Goal: Task Accomplishment & Management: Complete application form

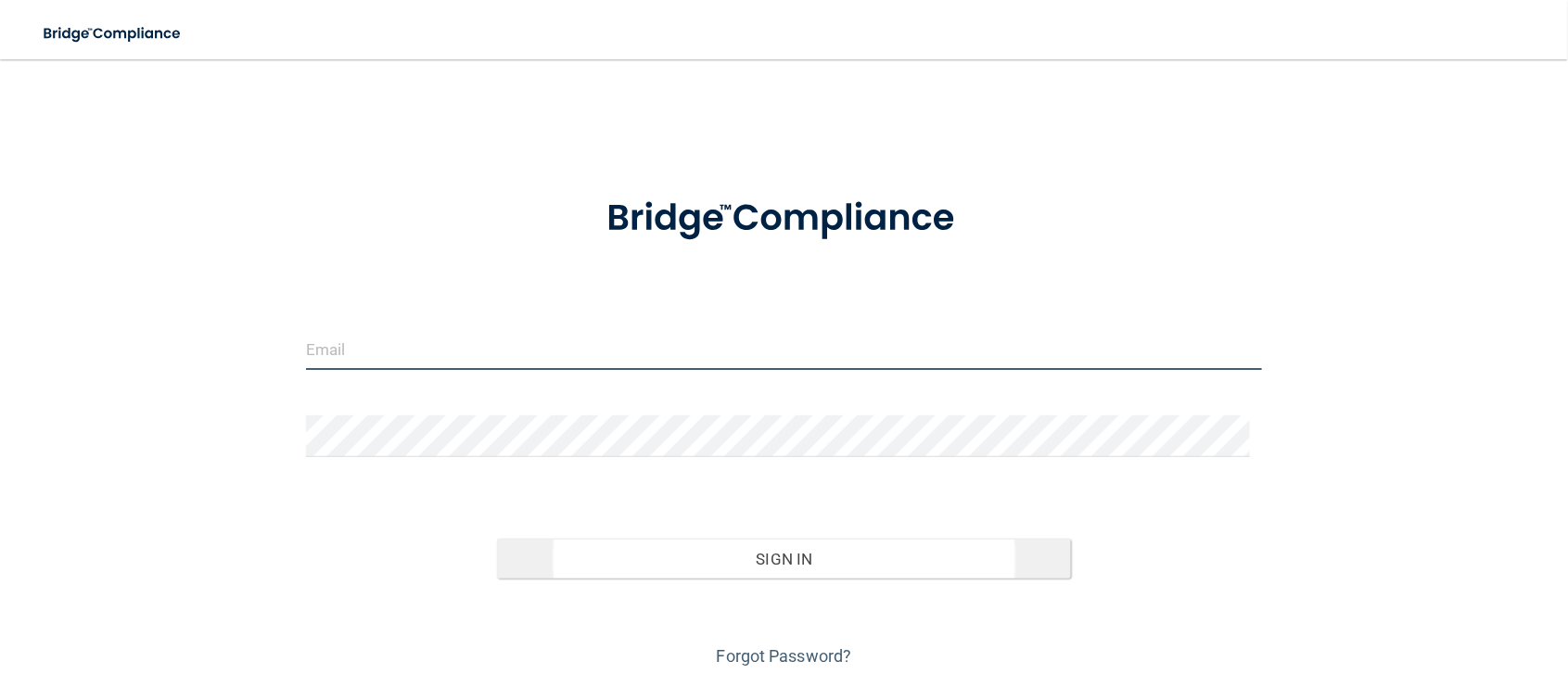
type input "[EMAIL_ADDRESS][DOMAIN_NAME]"
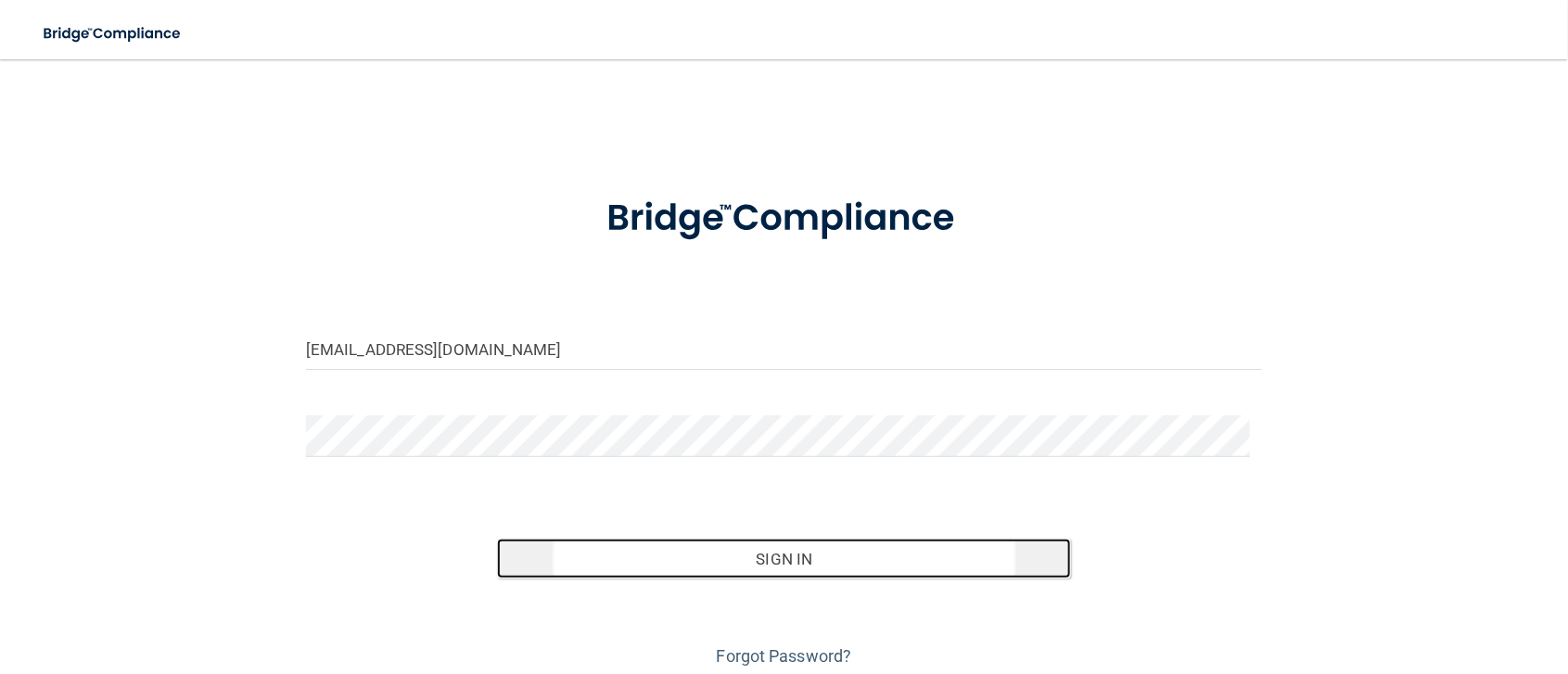
click at [776, 559] on button "Sign In" at bounding box center [784, 559] width 574 height 41
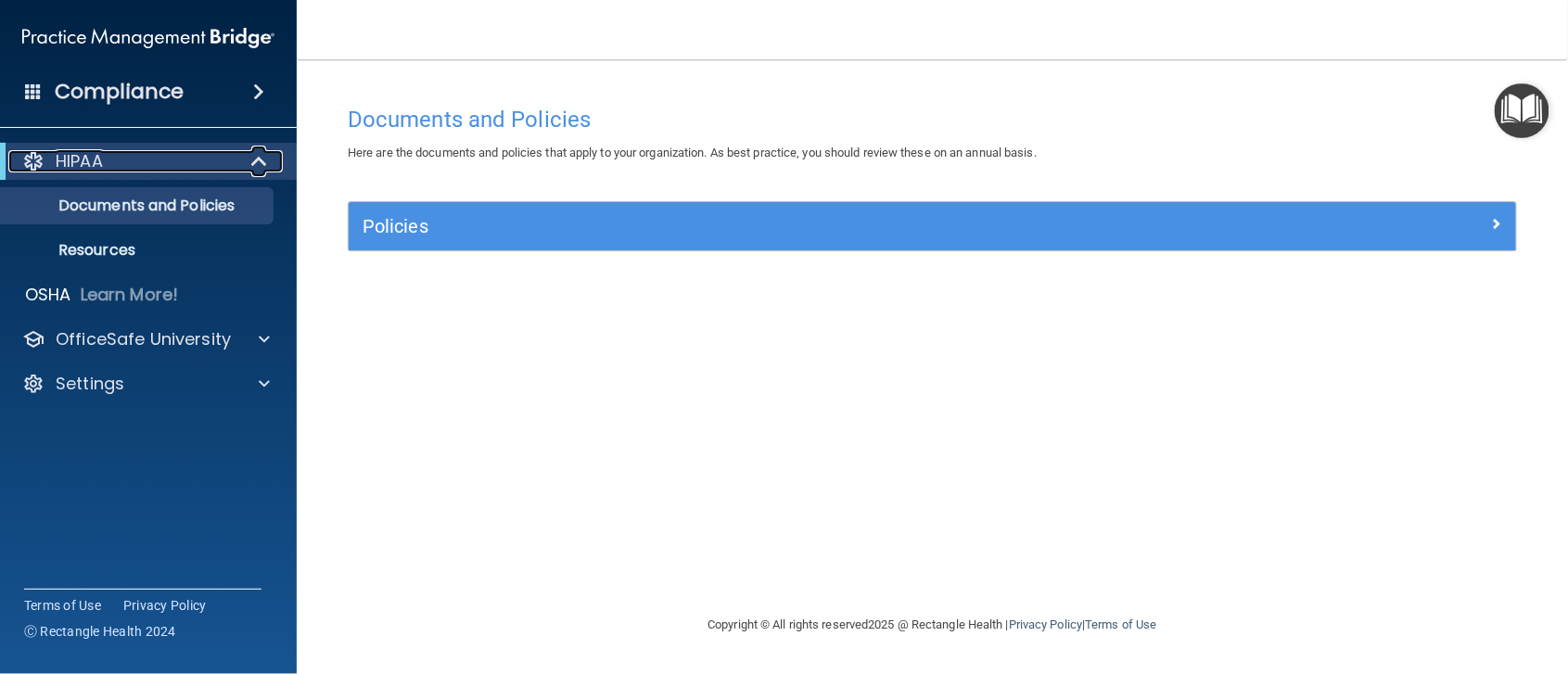
click at [258, 156] on span at bounding box center [261, 161] width 16 height 22
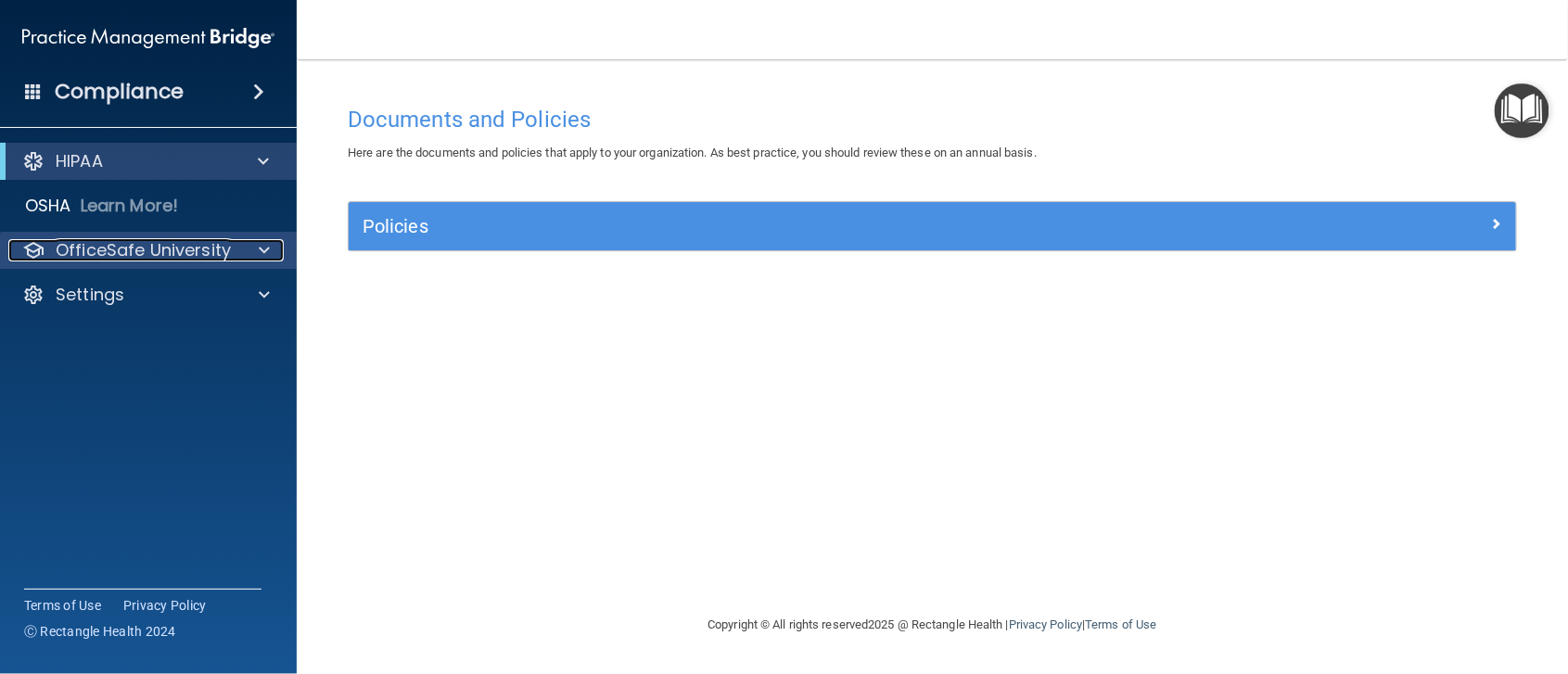
click at [264, 249] on span at bounding box center [264, 250] width 11 height 22
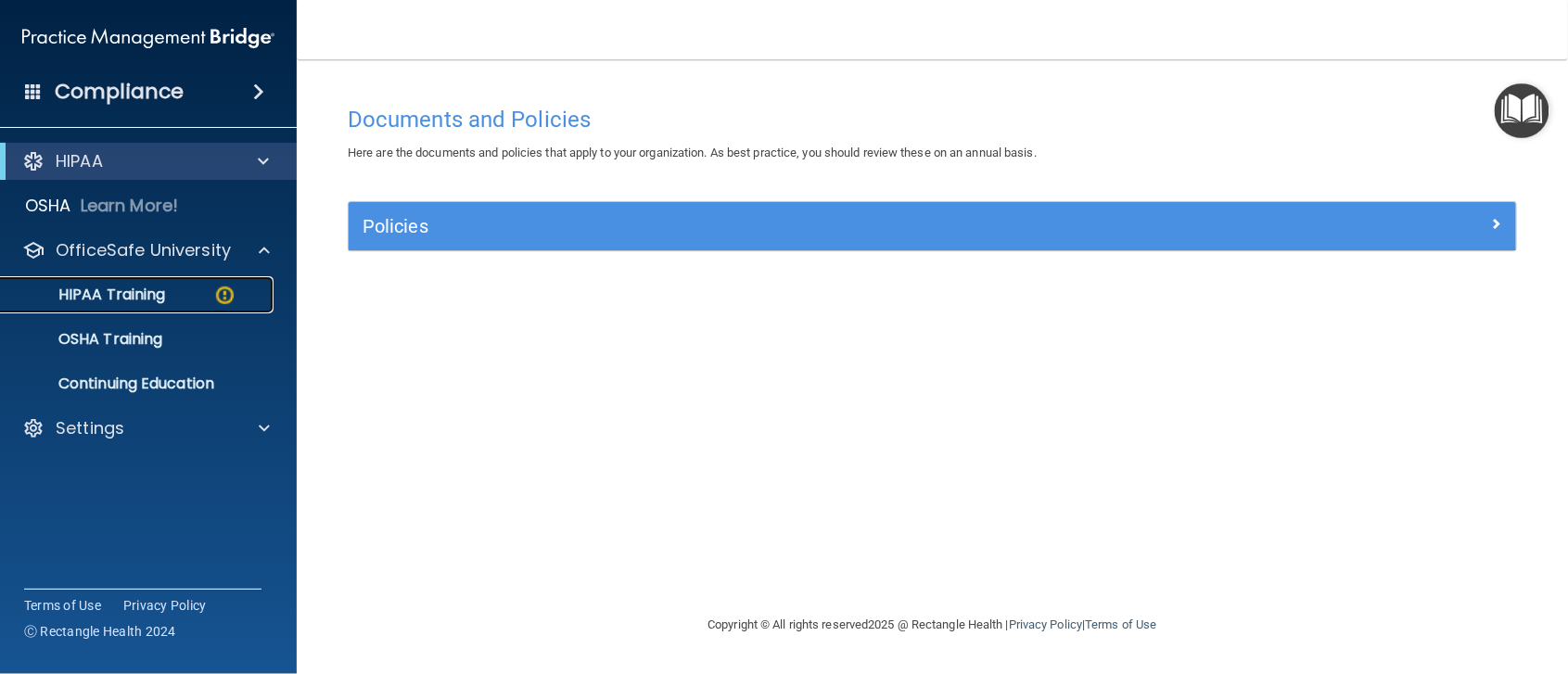
click at [125, 296] on p "HIPAA Training" at bounding box center [88, 294] width 153 height 18
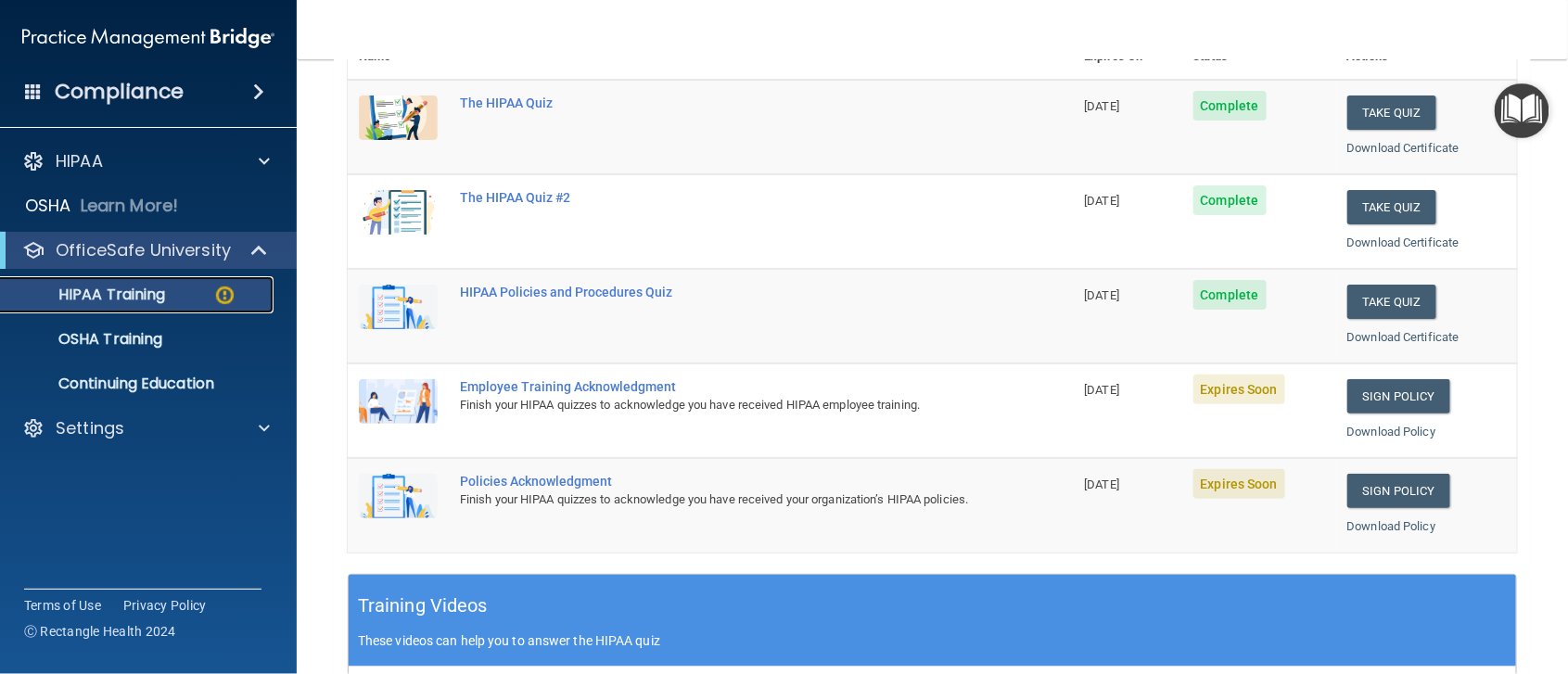
scroll to position [297, 0]
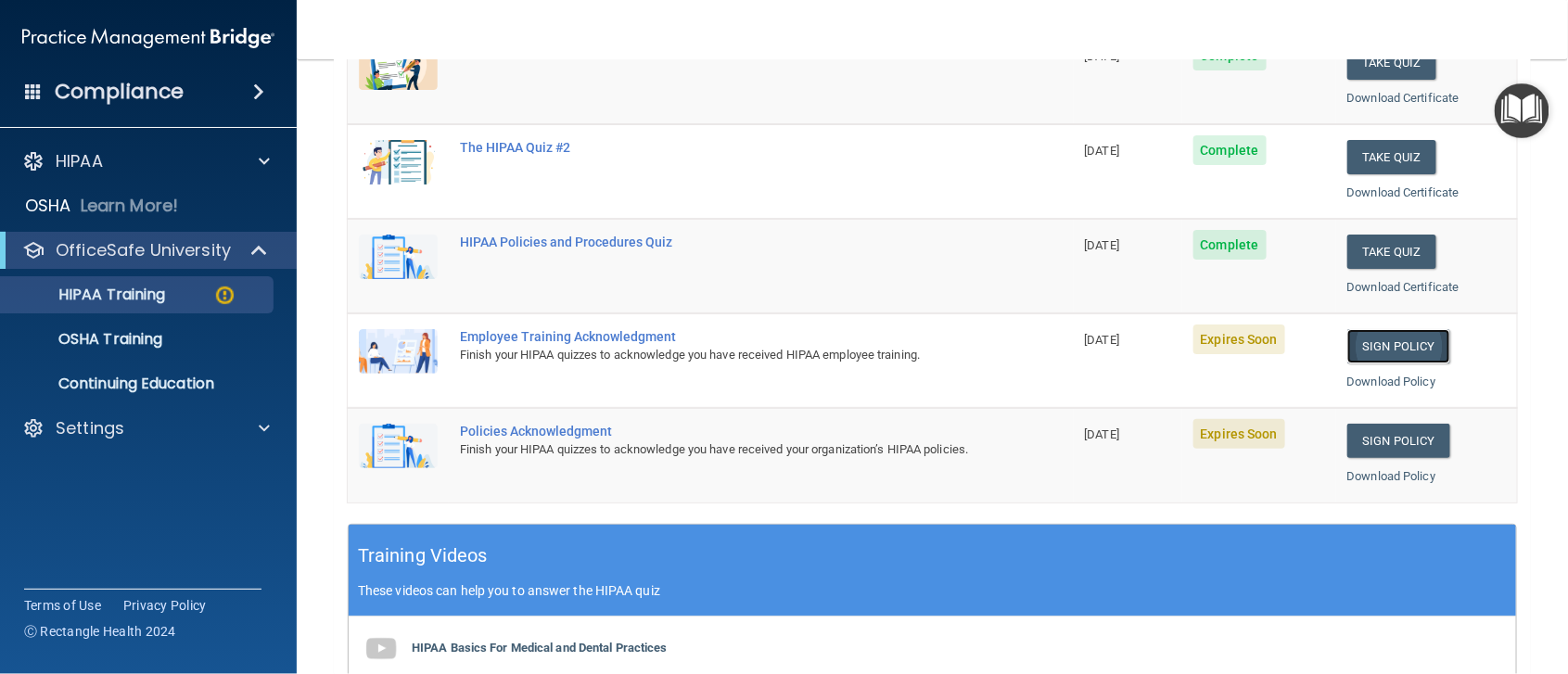
click at [1382, 341] on link "Sign Policy" at bounding box center [1398, 345] width 103 height 34
click at [1383, 434] on link "Sign Policy" at bounding box center [1398, 440] width 103 height 34
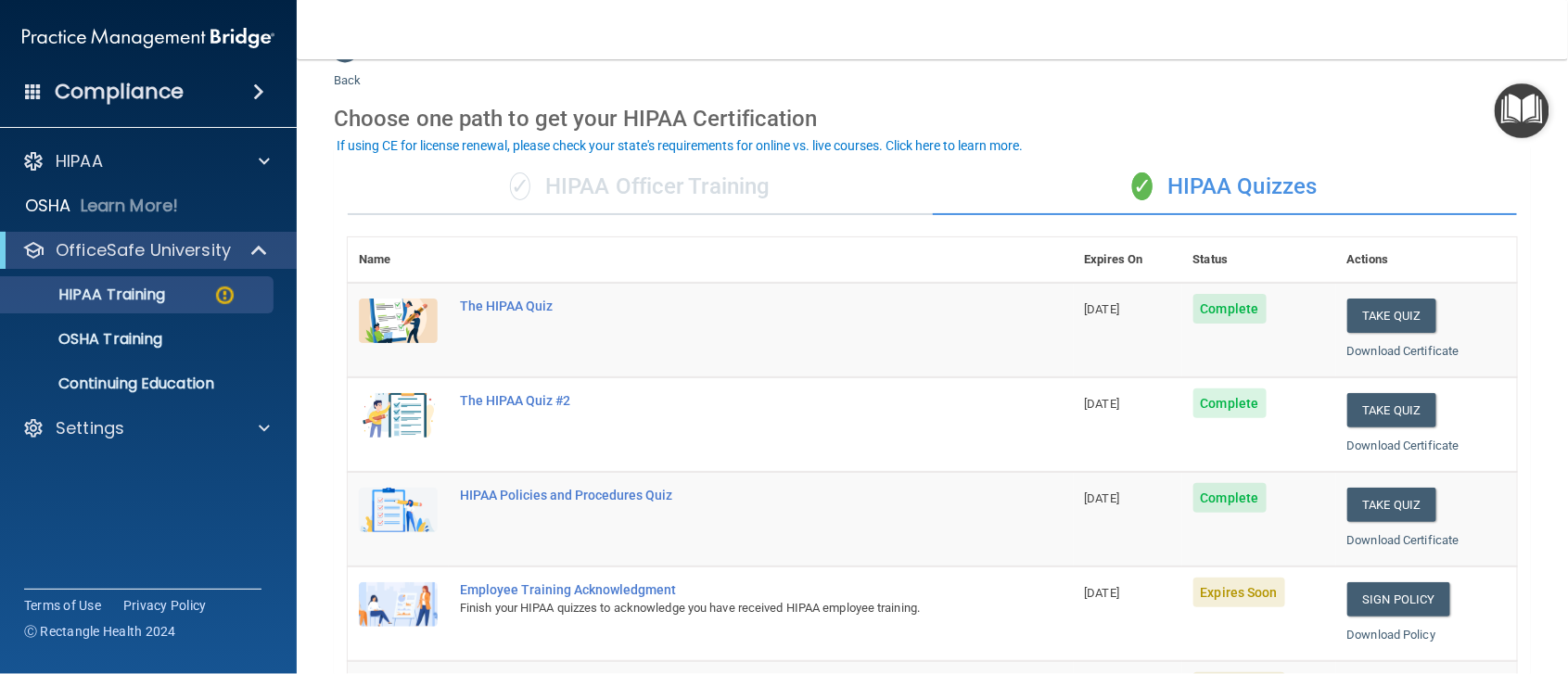
scroll to position [0, 0]
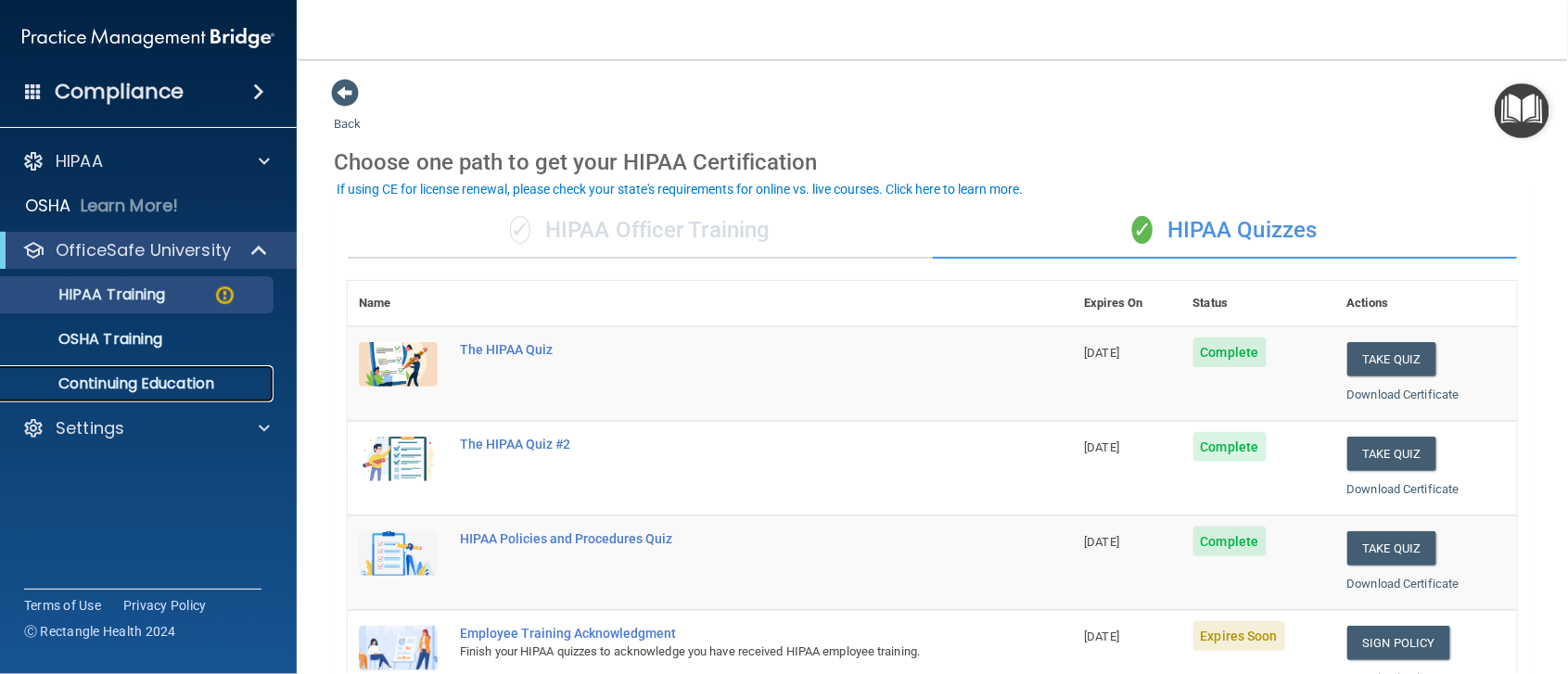
click at [153, 379] on p "Continuing Education" at bounding box center [138, 383] width 253 height 18
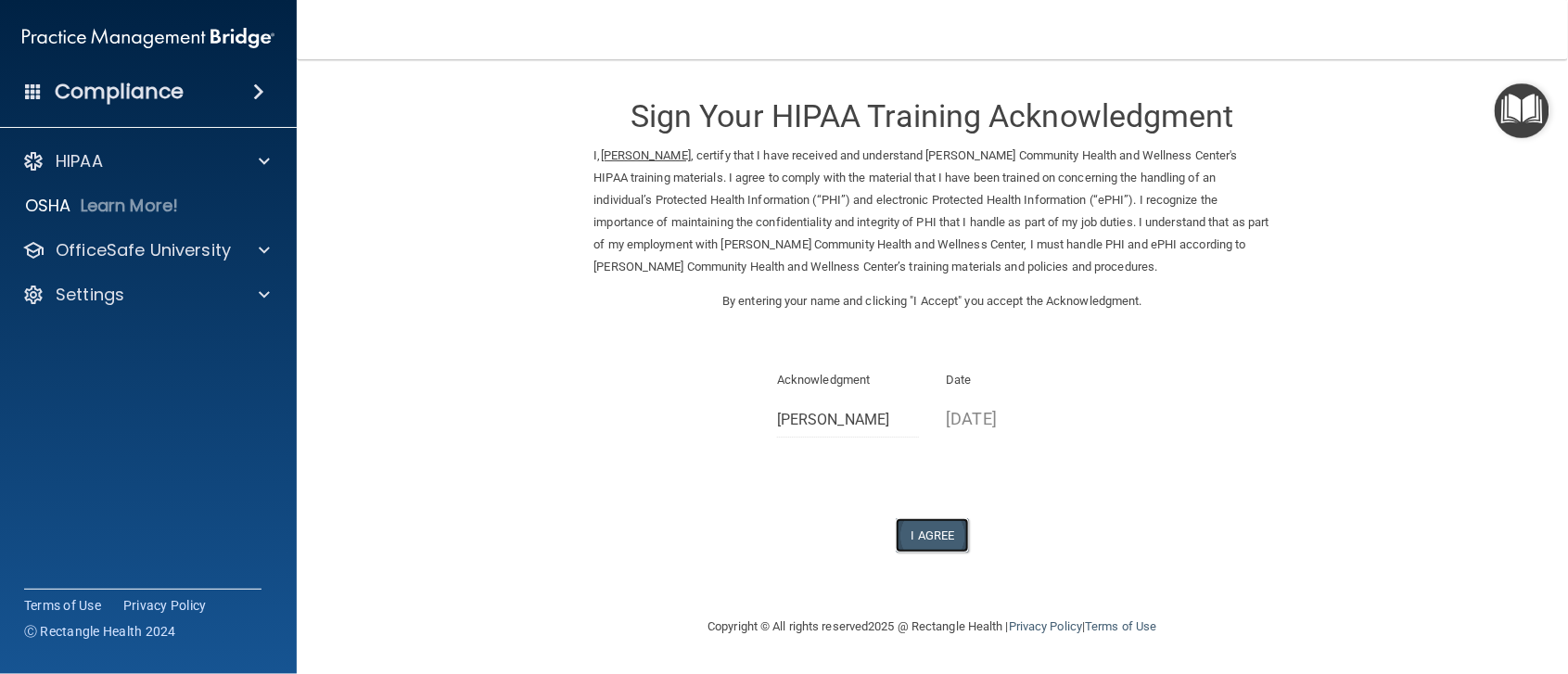
click at [937, 530] on button "I Agree" at bounding box center [933, 534] width 74 height 34
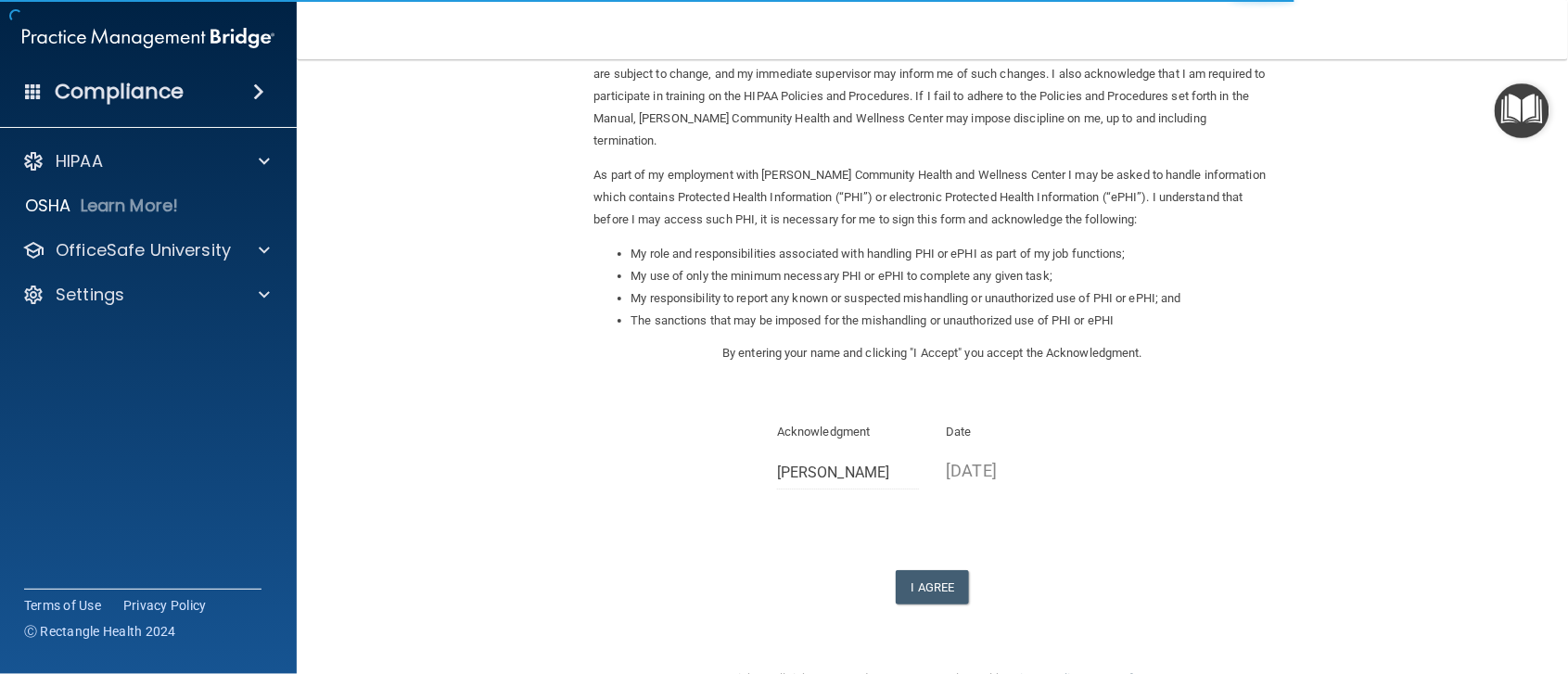
scroll to position [197, 0]
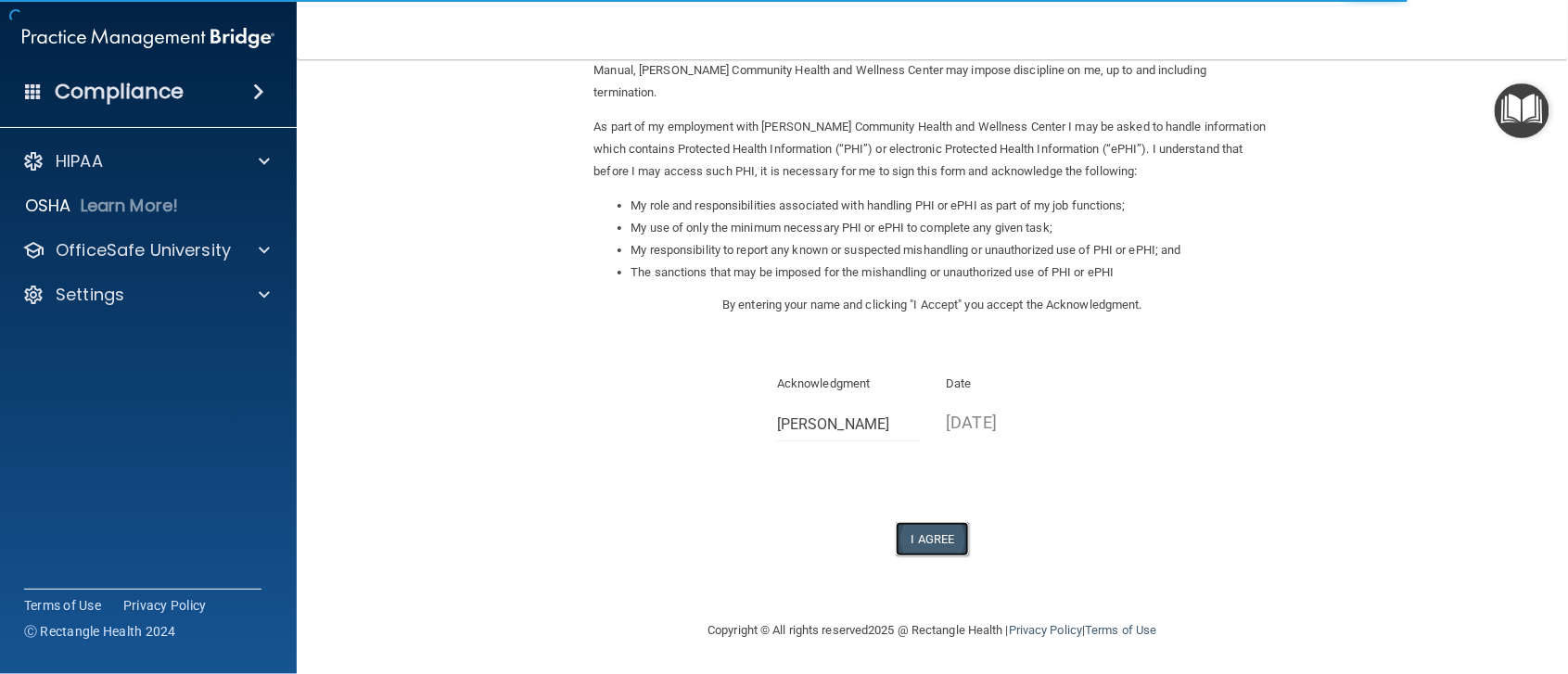
click at [941, 538] on button "I Agree" at bounding box center [933, 538] width 74 height 34
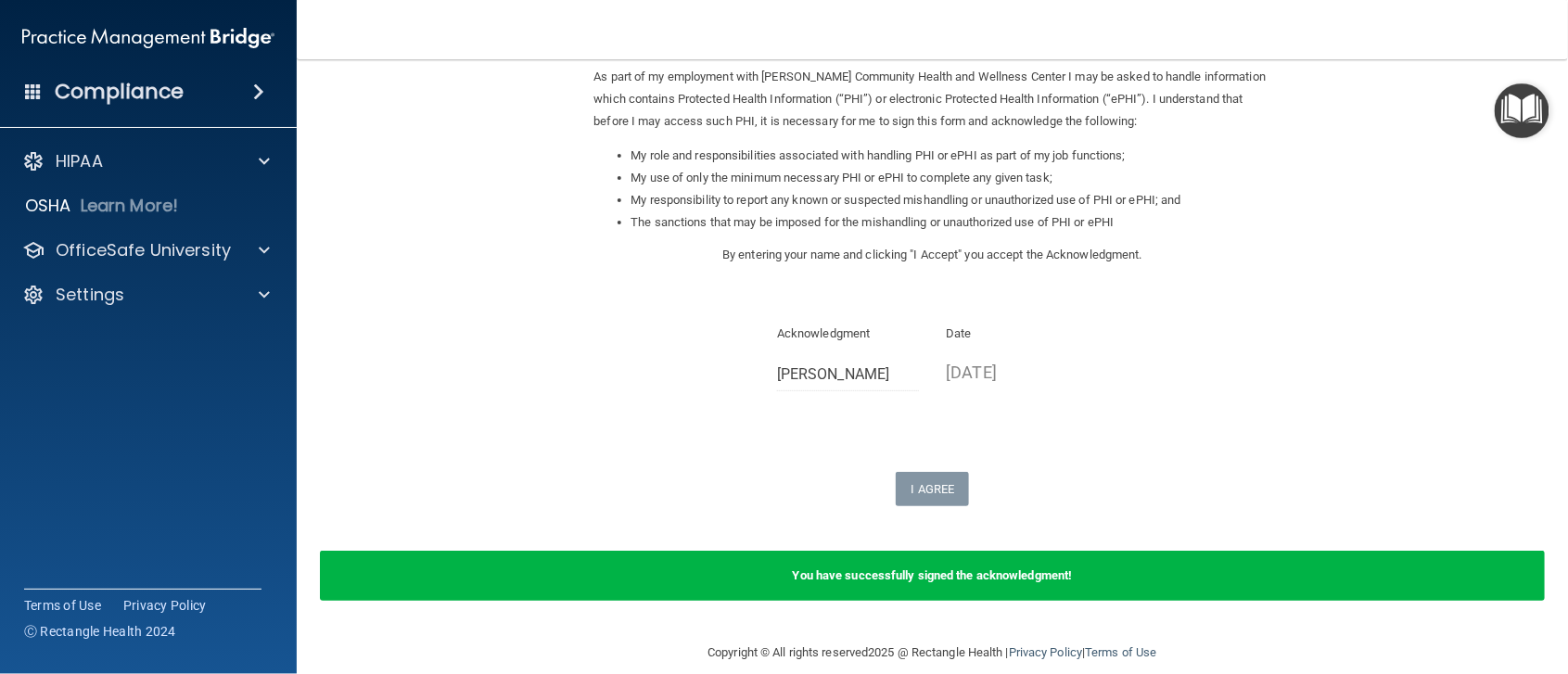
scroll to position [269, 0]
